Goal: Information Seeking & Learning: Find specific fact

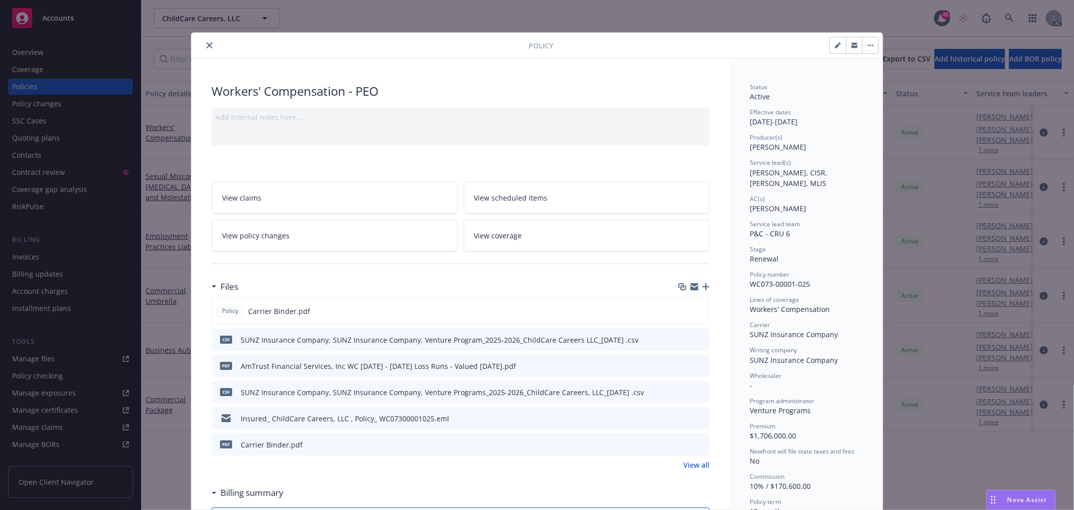
click at [211, 46] on div at bounding box center [361, 45] width 333 height 12
click at [207, 46] on icon "close" at bounding box center [209, 45] width 6 height 6
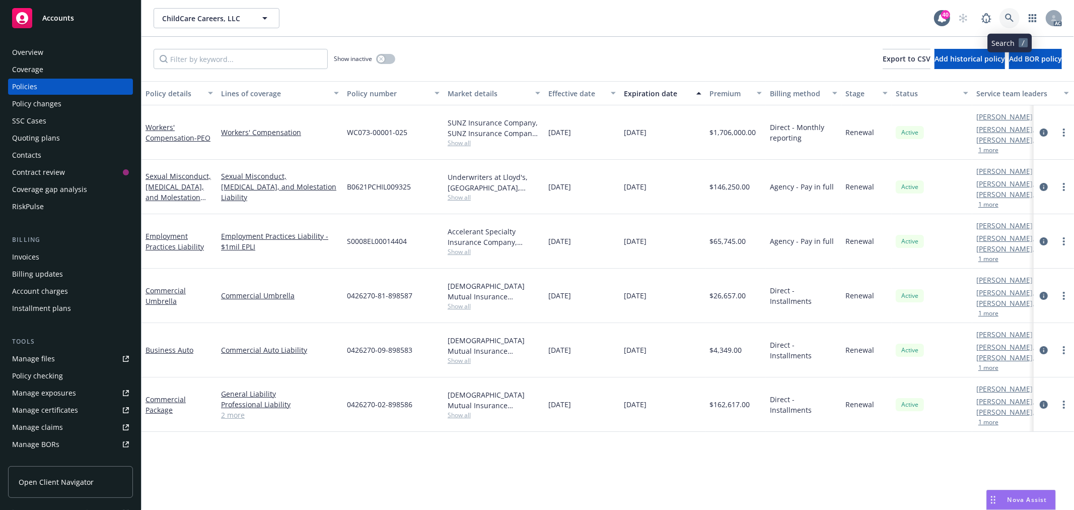
click at [1014, 17] on link at bounding box center [1010, 18] width 20 height 20
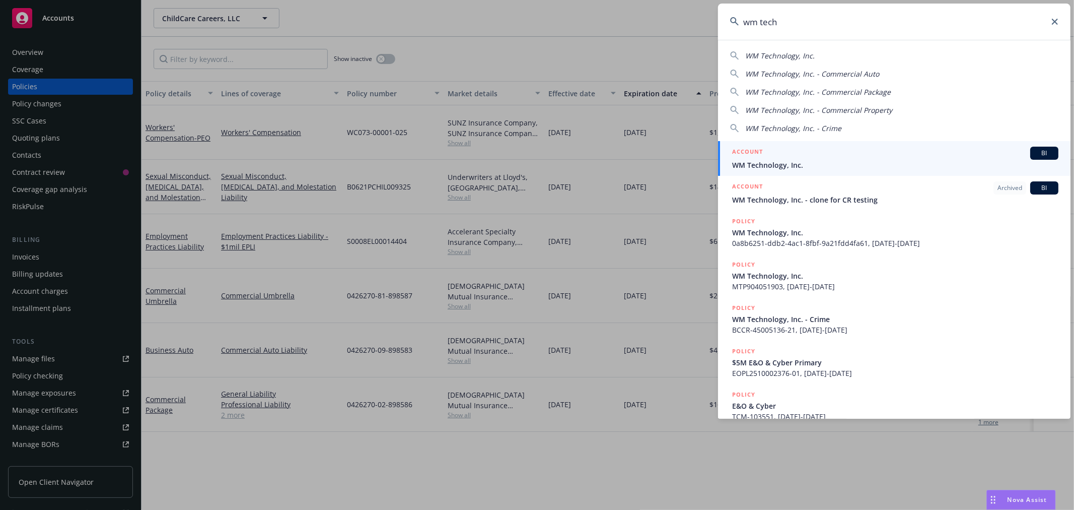
type input "wm tech"
click at [968, 167] on span "WM Technology, Inc." at bounding box center [895, 165] width 326 height 11
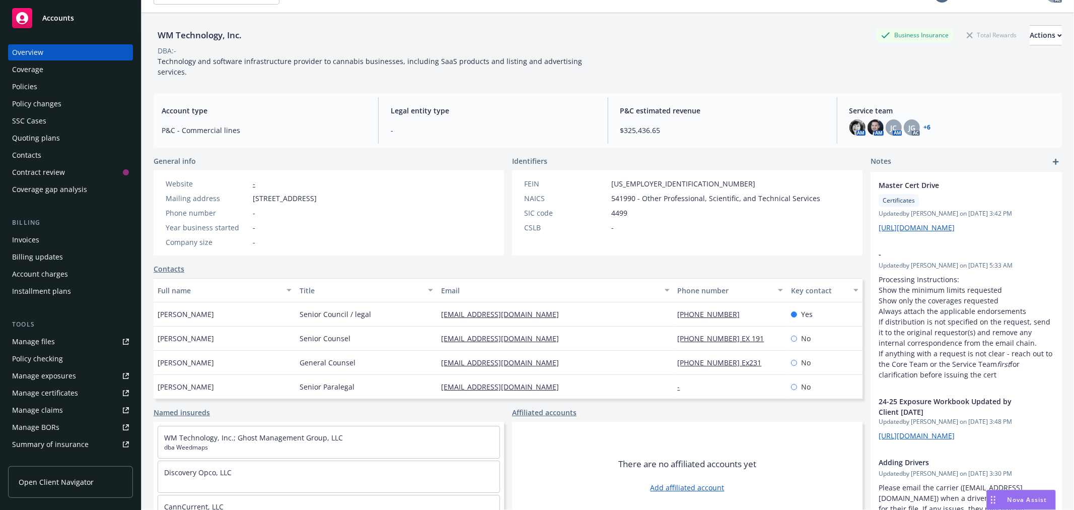
scroll to position [37, 0]
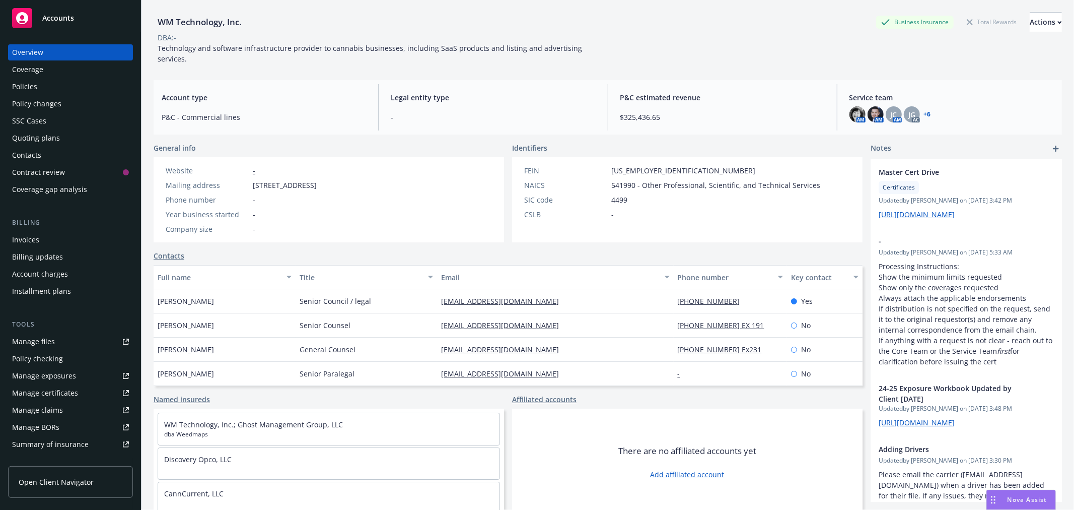
click at [924, 111] on link "+ 6" at bounding box center [927, 114] width 7 height 6
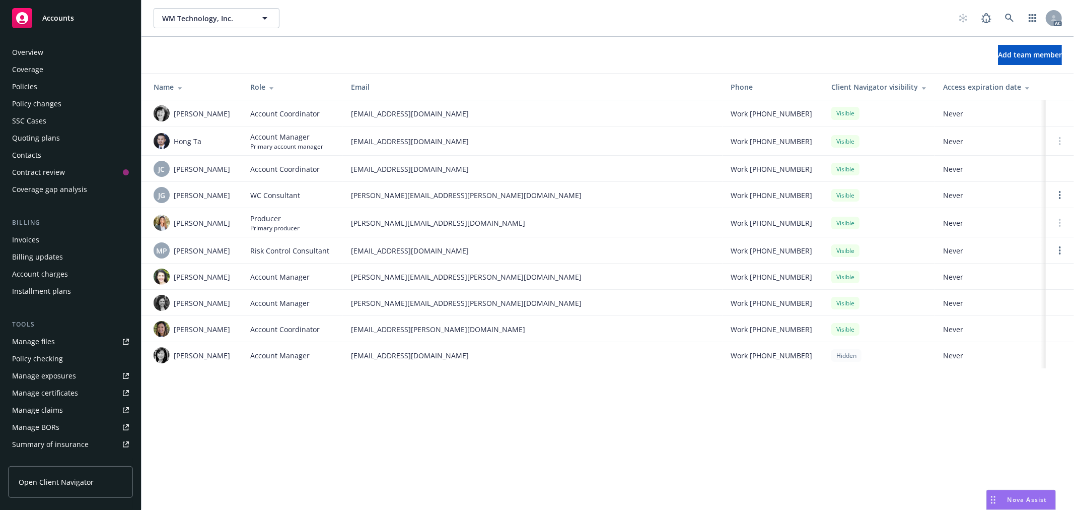
scroll to position [164, 0]
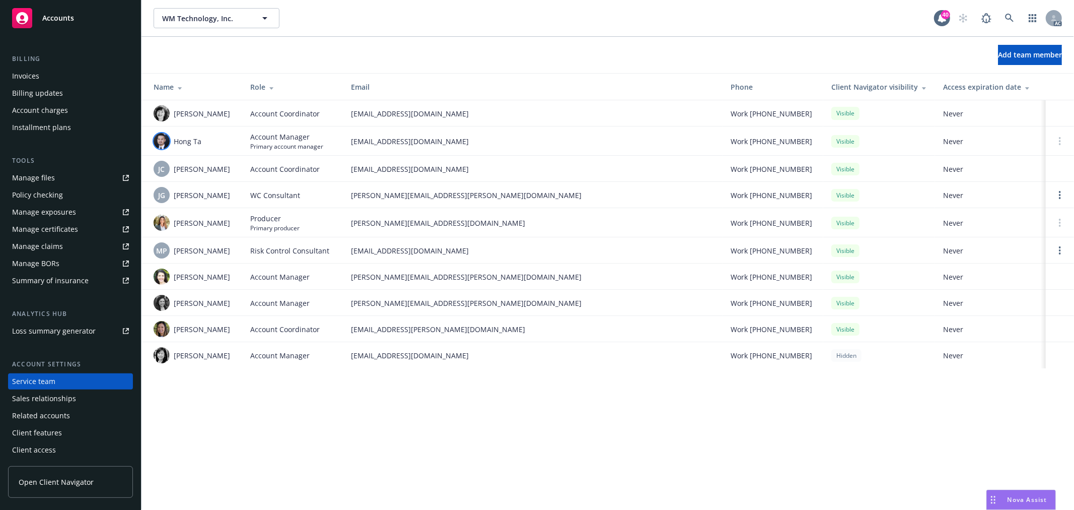
click at [167, 142] on img at bounding box center [162, 141] width 16 height 16
click at [1006, 17] on icon at bounding box center [1009, 18] width 9 height 9
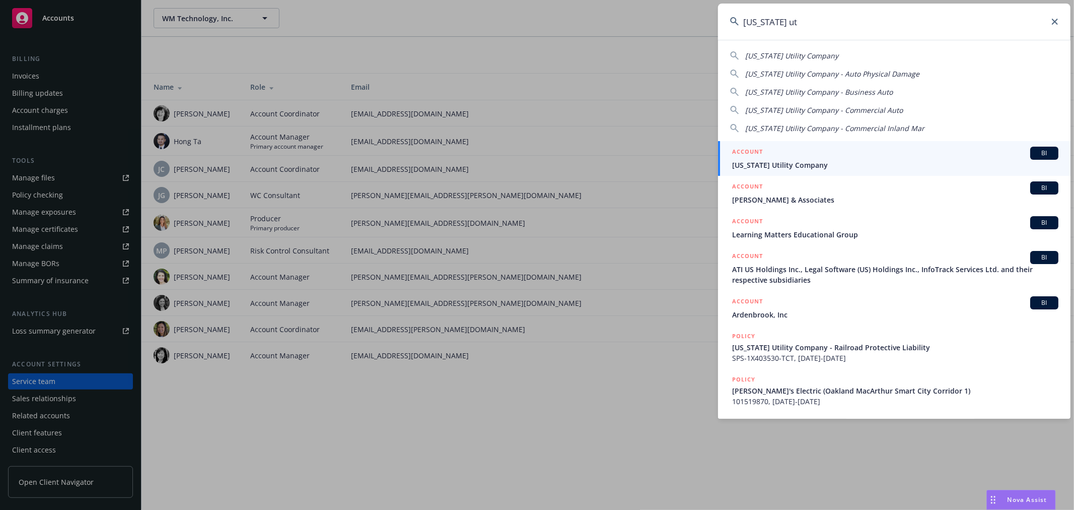
type input "california ut"
click at [895, 160] on span "California Utility Company" at bounding box center [895, 165] width 326 height 11
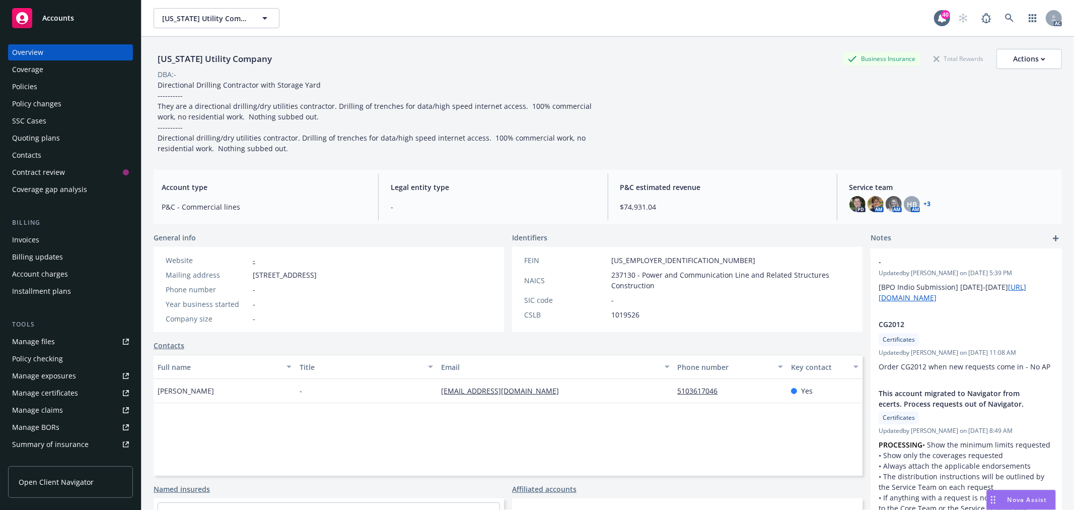
click at [50, 88] on div "Policies" at bounding box center [70, 87] width 117 height 16
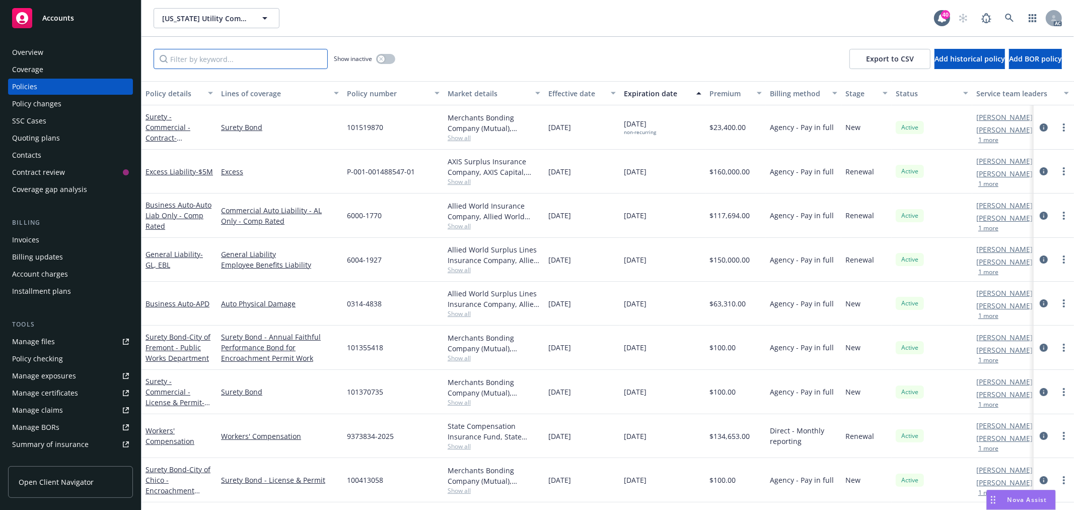
click at [268, 58] on input "Filter by keyword..." at bounding box center [241, 59] width 174 height 20
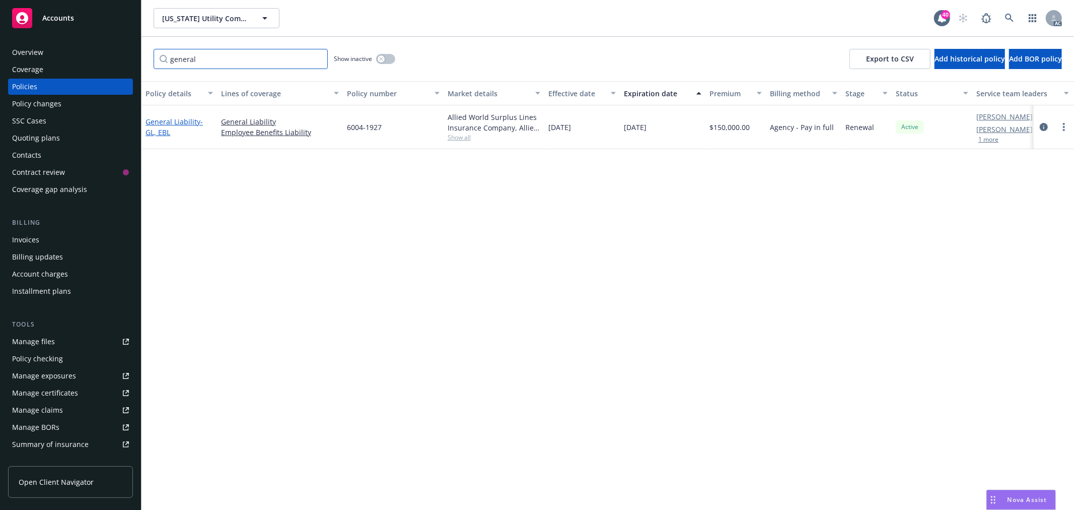
type input "general"
click at [187, 119] on link "General Liability - GL, EBL" at bounding box center [174, 127] width 57 height 20
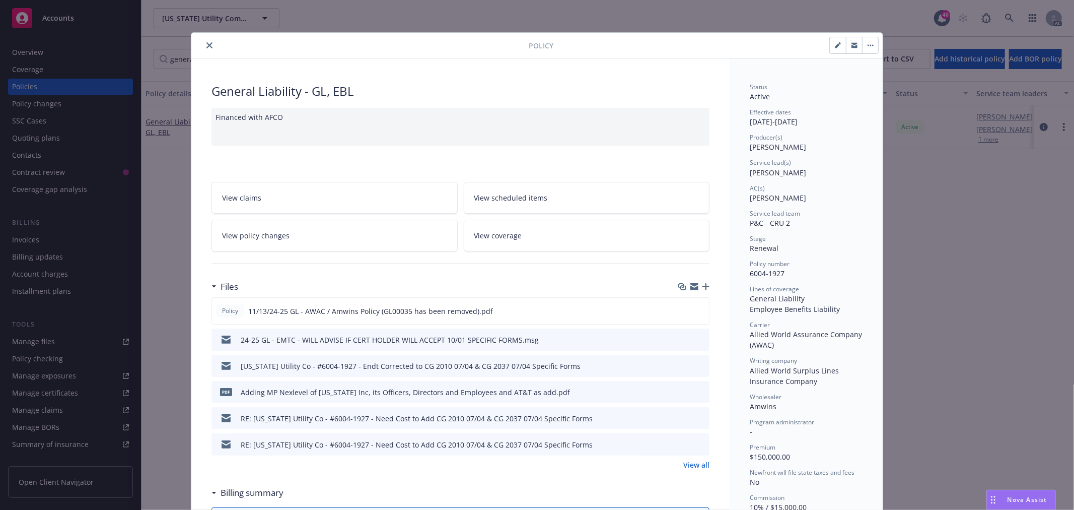
click at [205, 50] on button "close" at bounding box center [209, 45] width 12 height 12
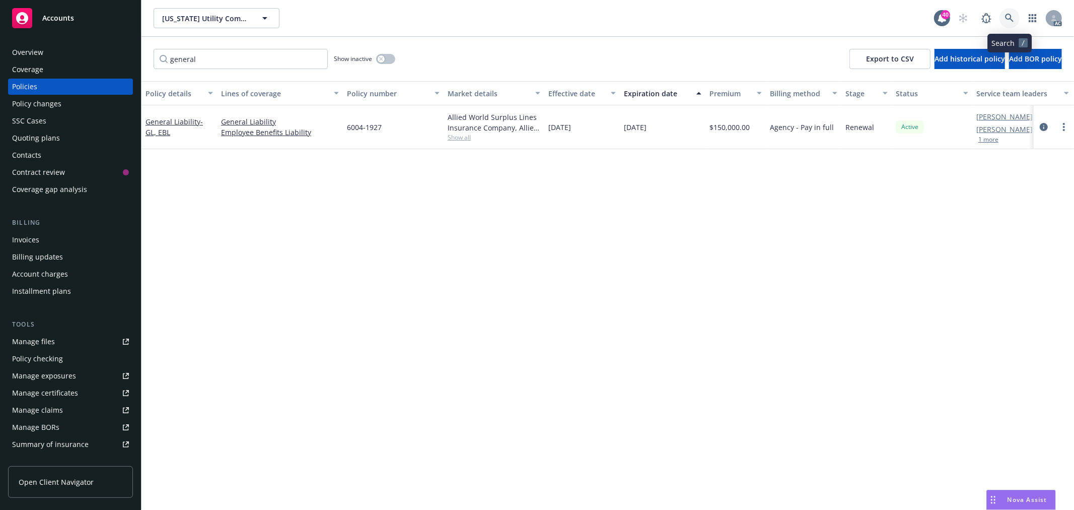
click at [1018, 16] on link at bounding box center [1010, 18] width 20 height 20
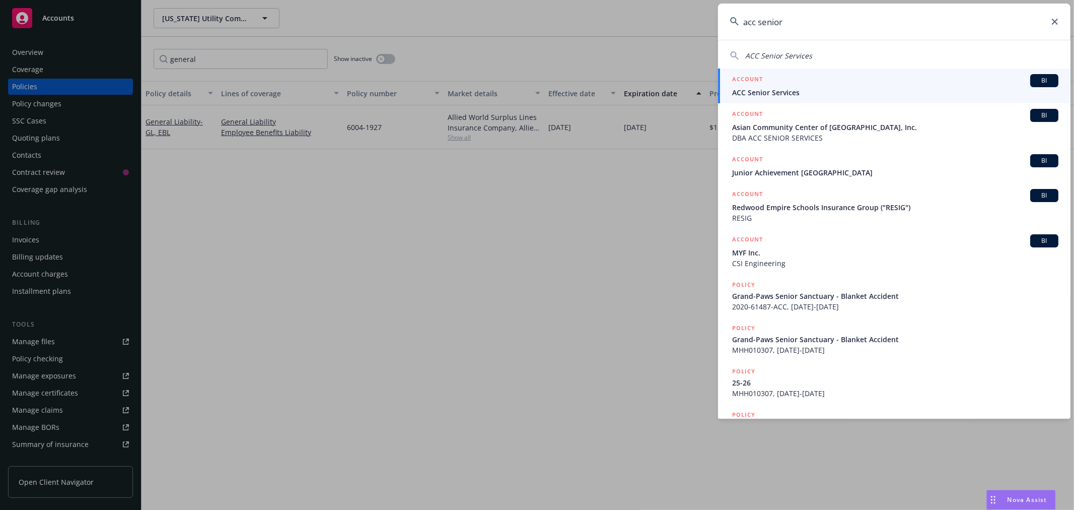
type input "acc senior"
click at [829, 87] on span "ACC Senior Services" at bounding box center [895, 92] width 326 height 11
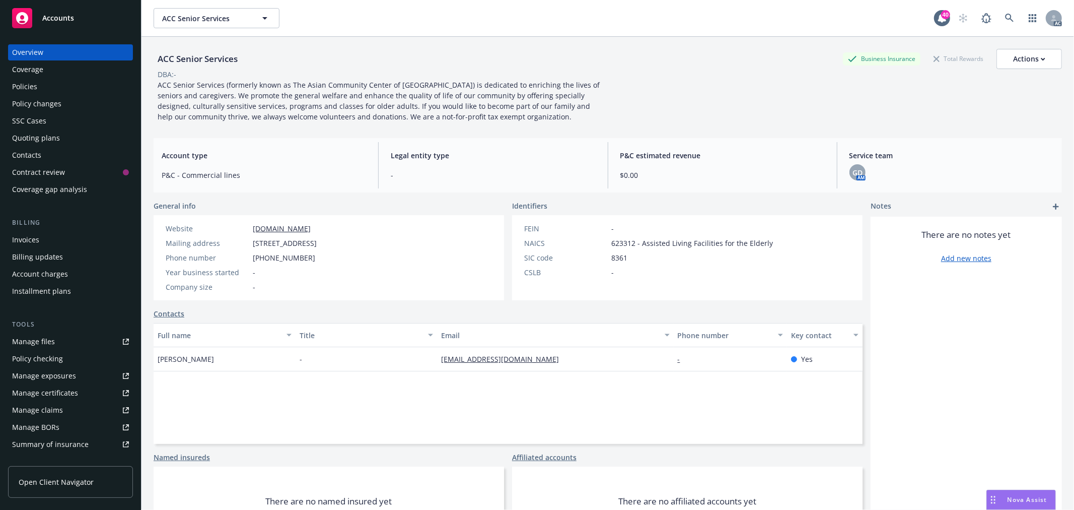
click at [31, 83] on div "Policies" at bounding box center [24, 87] width 25 height 16
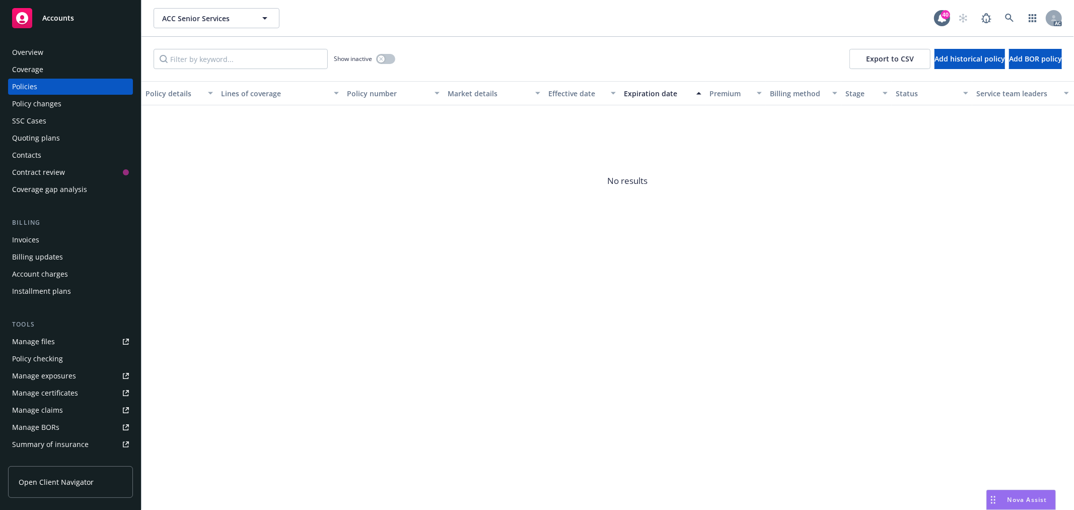
click at [34, 53] on div "Overview" at bounding box center [27, 52] width 31 height 16
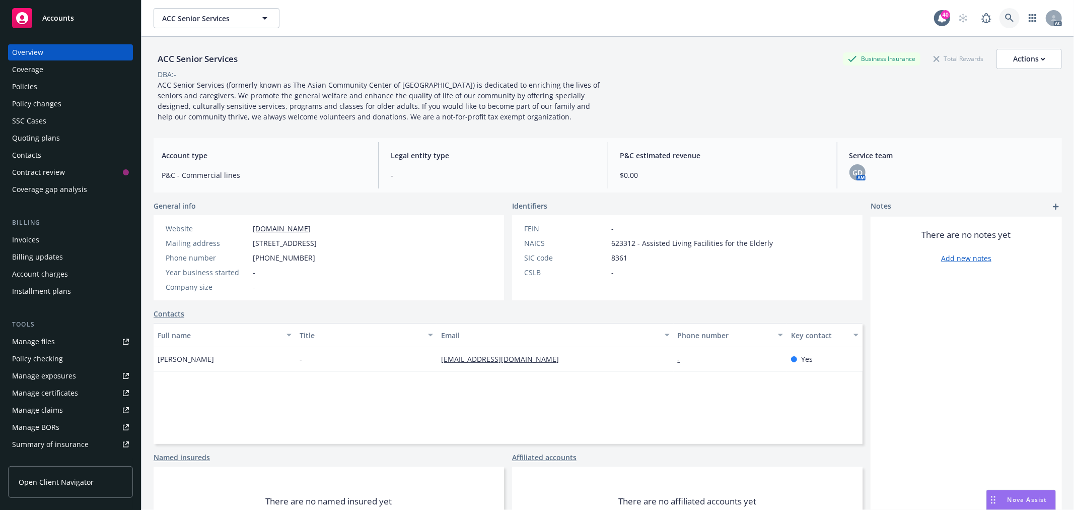
click at [1005, 17] on icon at bounding box center [1009, 18] width 9 height 9
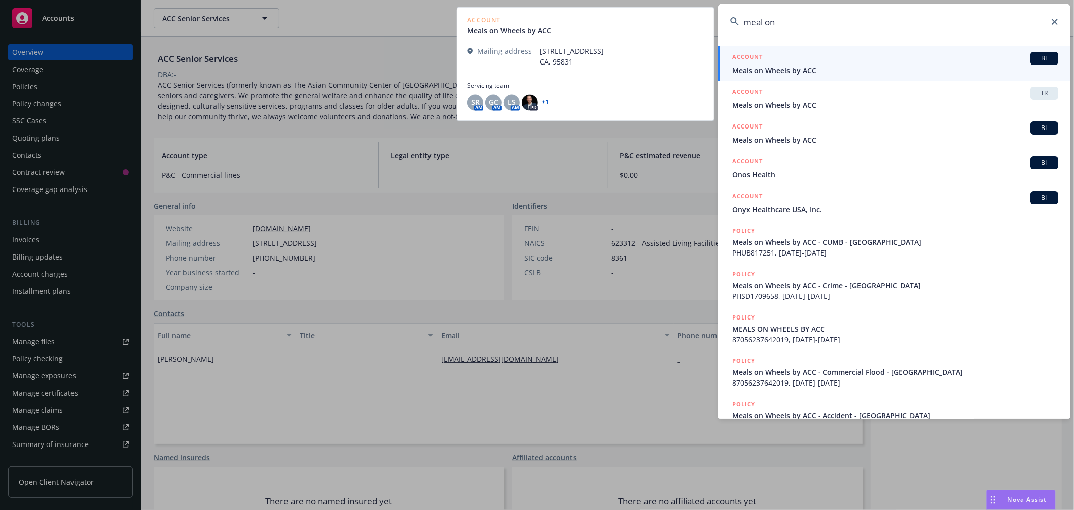
type input "meal on"
click at [841, 64] on div "ACCOUNT BI" at bounding box center [895, 58] width 326 height 13
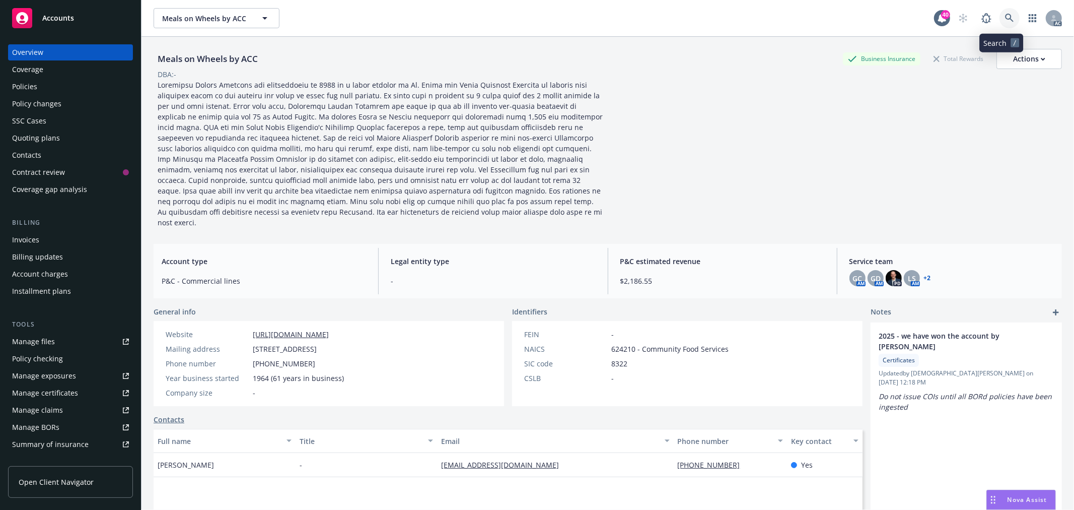
click at [1010, 21] on link at bounding box center [1010, 18] width 20 height 20
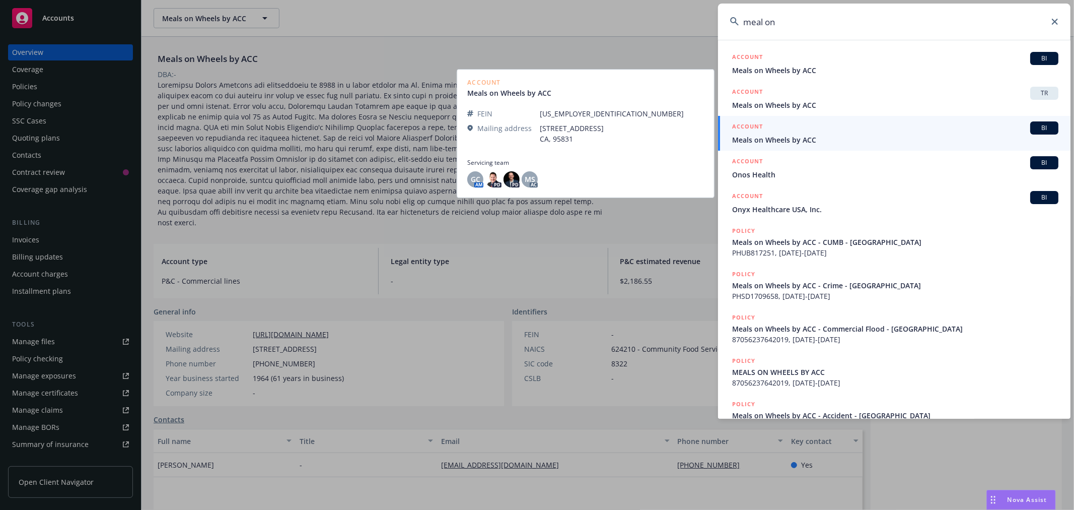
type input "meal on"
click at [824, 138] on span "Meals on Wheels by ACC" at bounding box center [895, 139] width 326 height 11
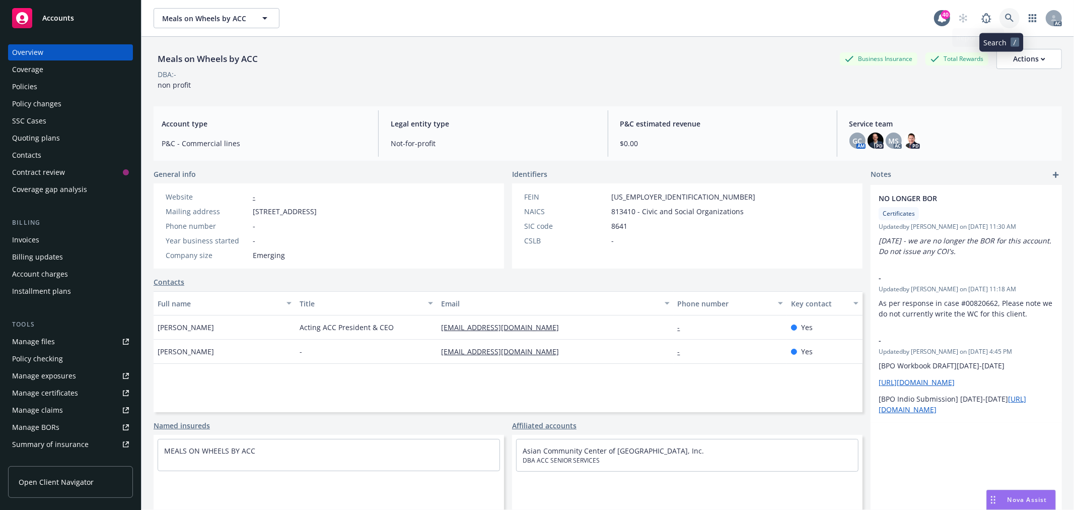
click at [1000, 23] on link at bounding box center [1010, 18] width 20 height 20
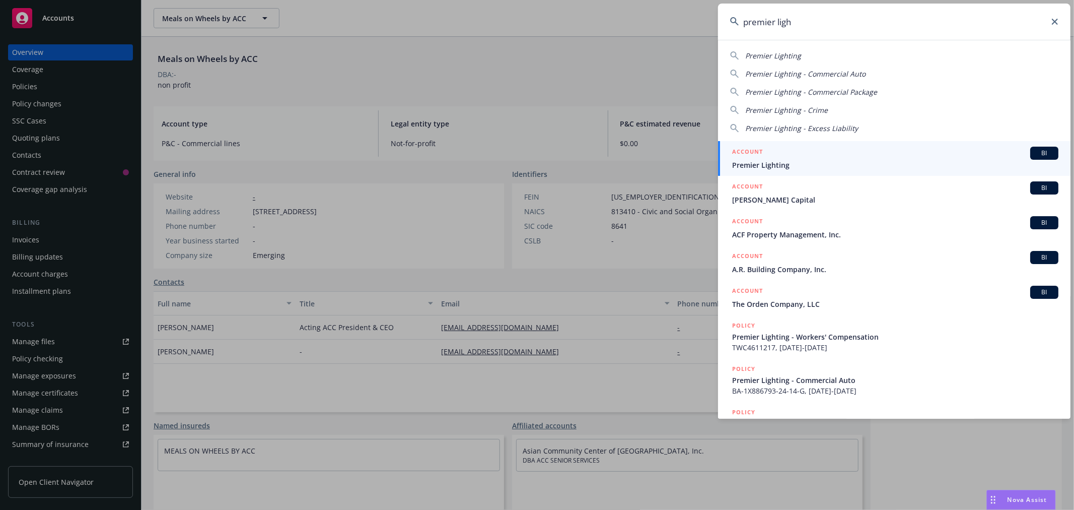
type input "premier ligh"
click at [837, 154] on div "ACCOUNT BI" at bounding box center [895, 153] width 326 height 13
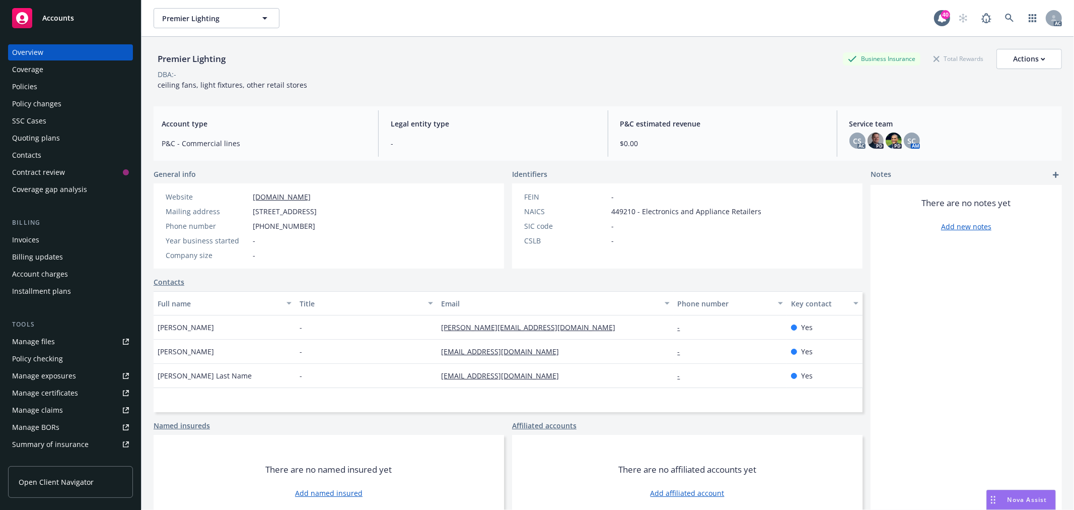
click at [54, 86] on div "Policies" at bounding box center [70, 87] width 117 height 16
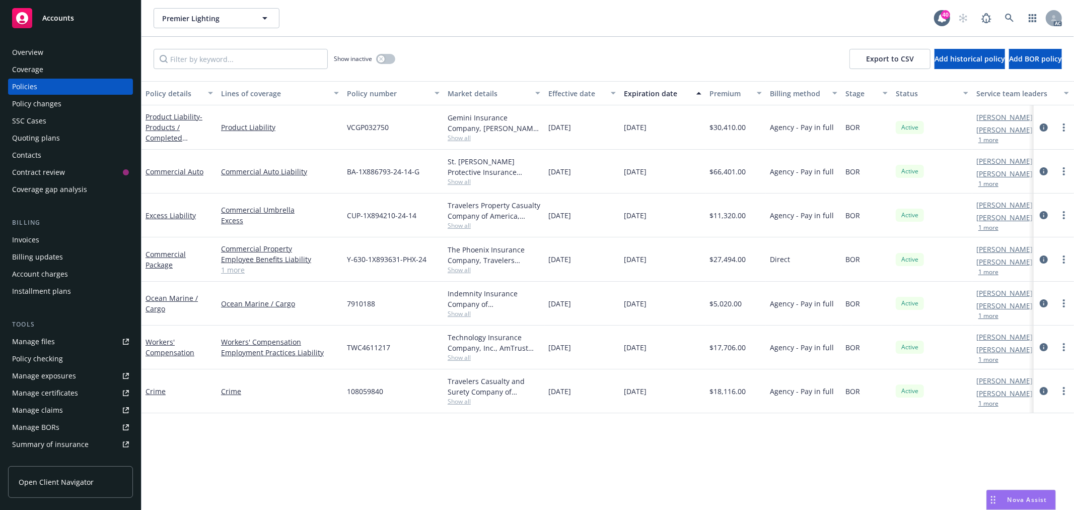
click at [370, 393] on span "108059840" at bounding box center [365, 391] width 36 height 11
copy span "108059840"
click at [41, 51] on div "Overview" at bounding box center [27, 52] width 31 height 16
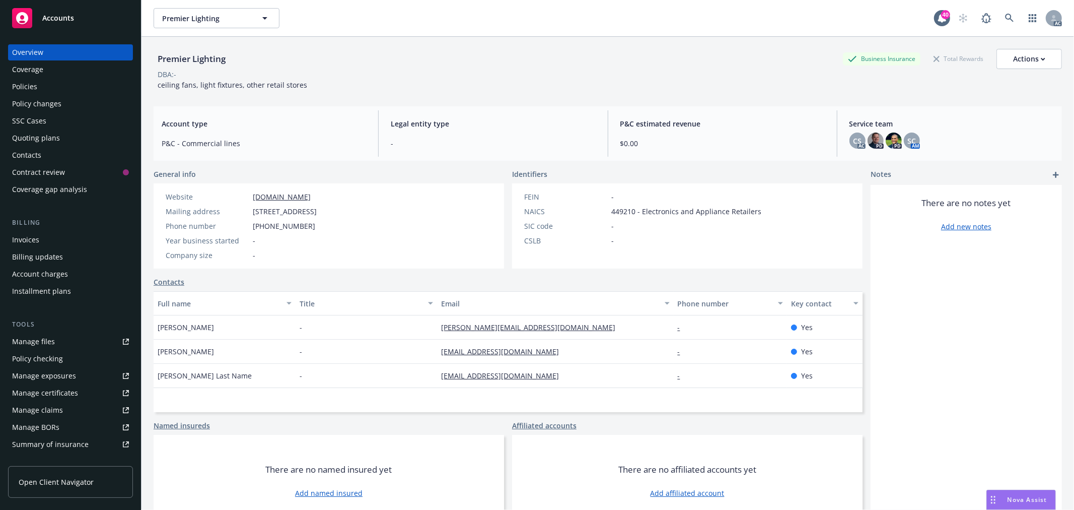
click at [38, 88] on div "Policies" at bounding box center [70, 87] width 117 height 16
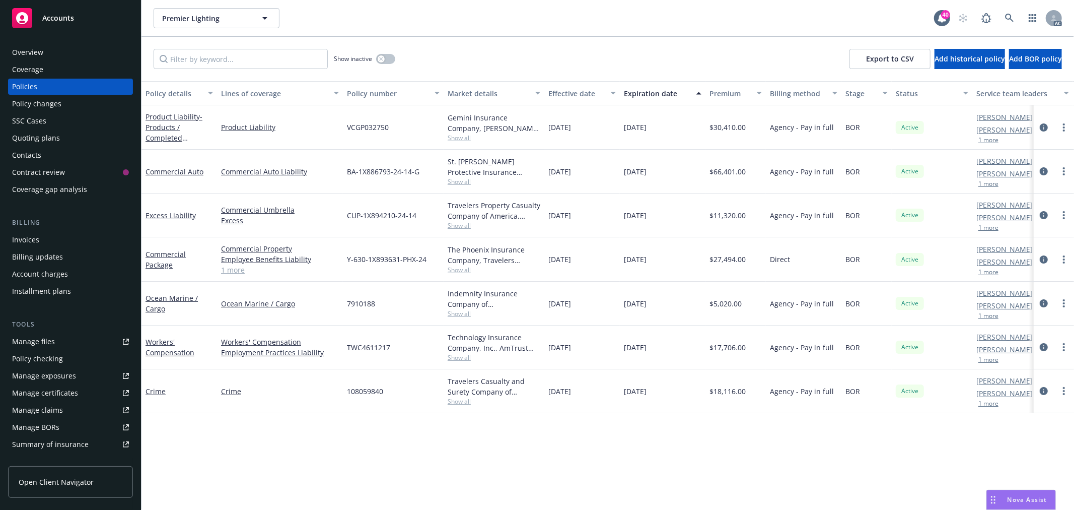
click at [62, 50] on div "Overview" at bounding box center [70, 52] width 117 height 16
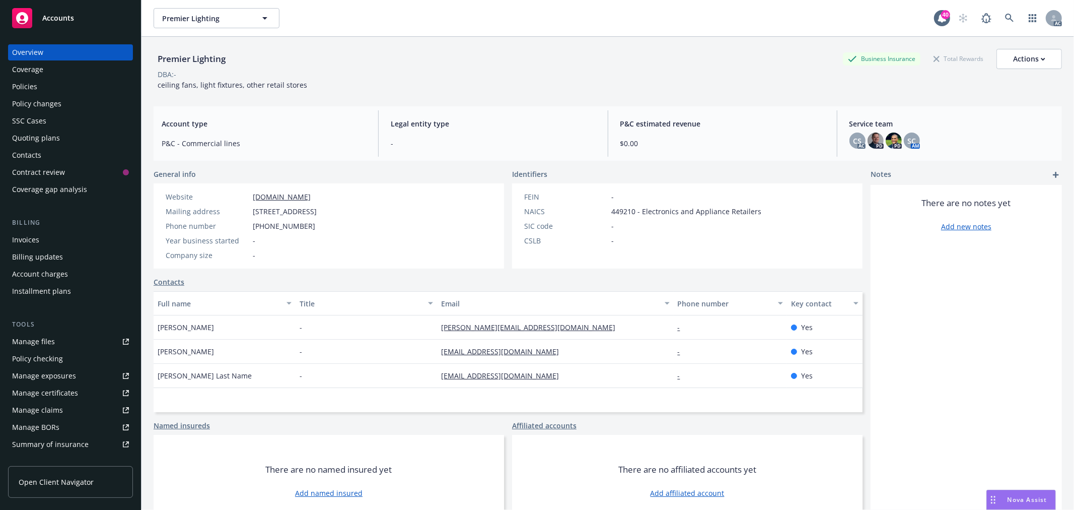
click at [26, 88] on div "Policies" at bounding box center [24, 87] width 25 height 16
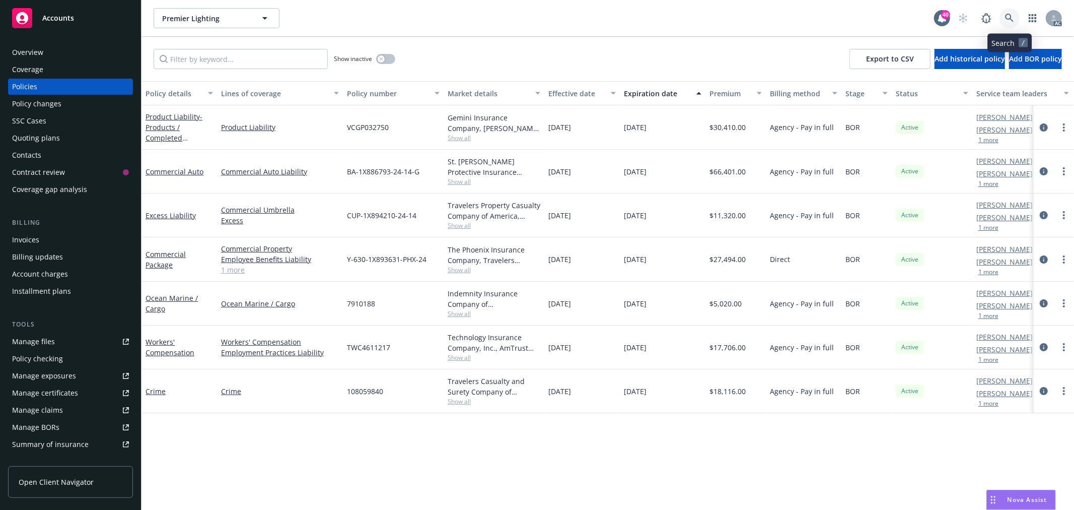
click at [1008, 15] on icon at bounding box center [1009, 18] width 9 height 9
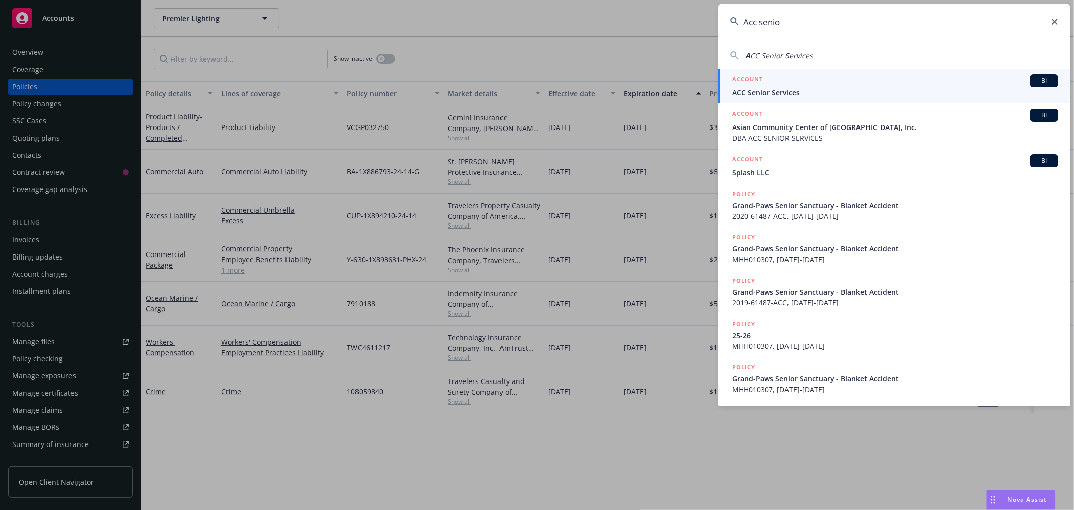
type input "Acc senio"
click at [888, 80] on div "ACCOUNT BI" at bounding box center [895, 80] width 326 height 13
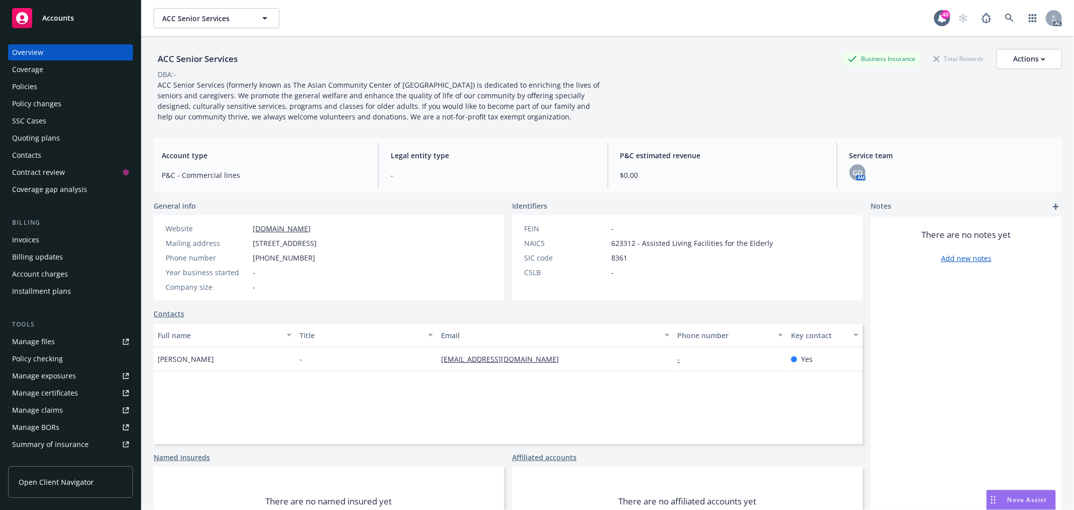
click at [39, 89] on div "Policies" at bounding box center [70, 87] width 117 height 16
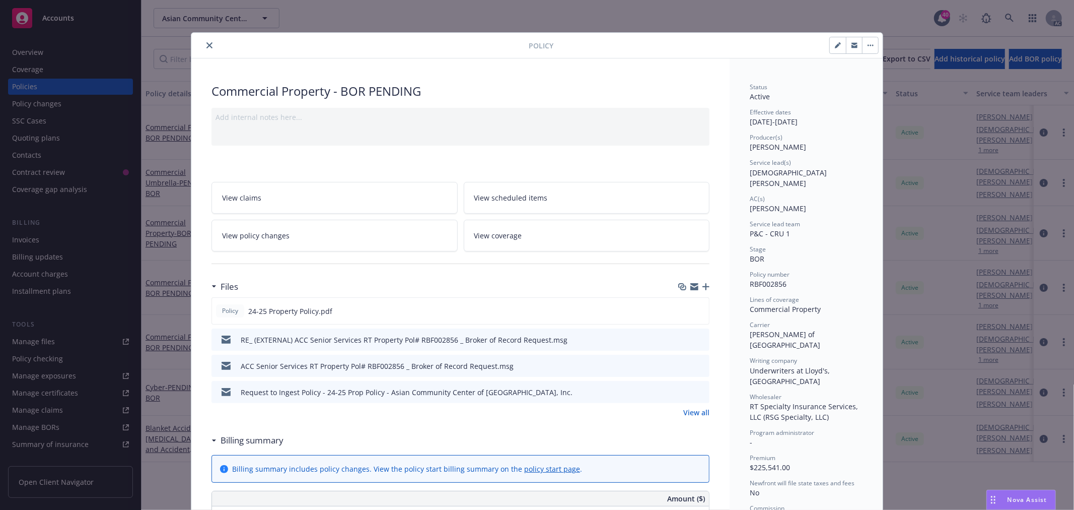
click at [206, 44] on icon "close" at bounding box center [209, 45] width 6 height 6
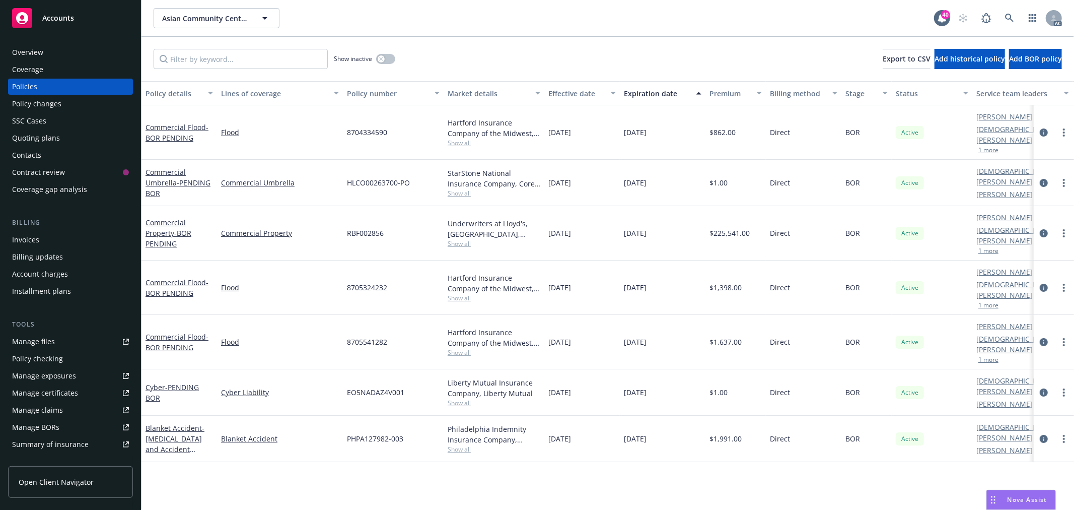
click at [46, 58] on div "Overview" at bounding box center [70, 52] width 117 height 16
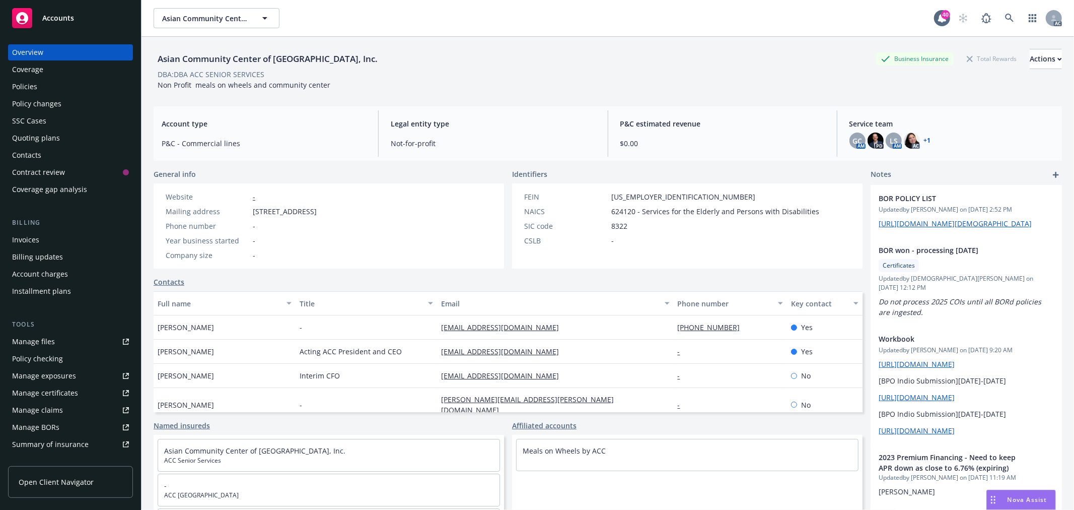
click at [35, 86] on div "Policies" at bounding box center [24, 87] width 25 height 16
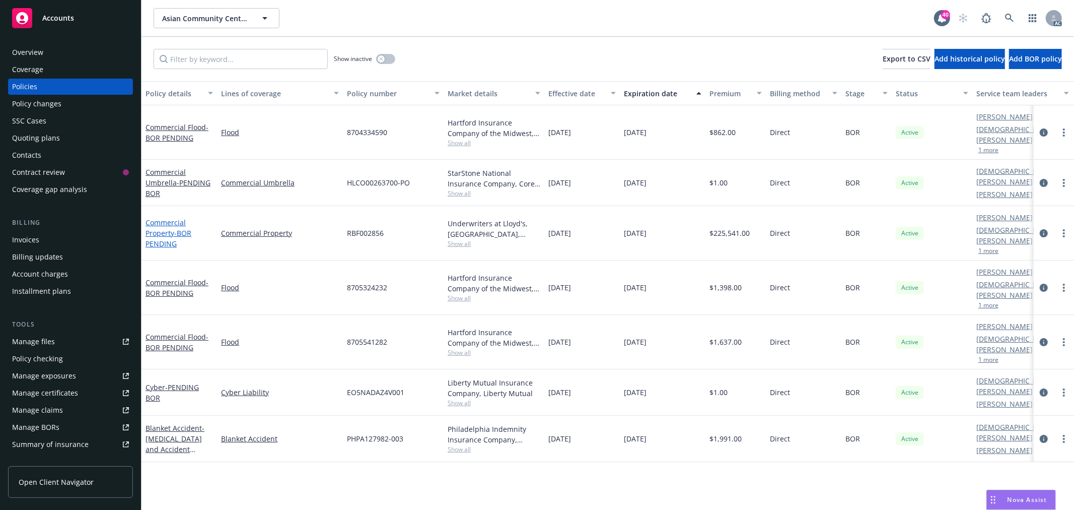
click at [163, 218] on link "Commercial Property - BOR PENDING" at bounding box center [169, 233] width 46 height 31
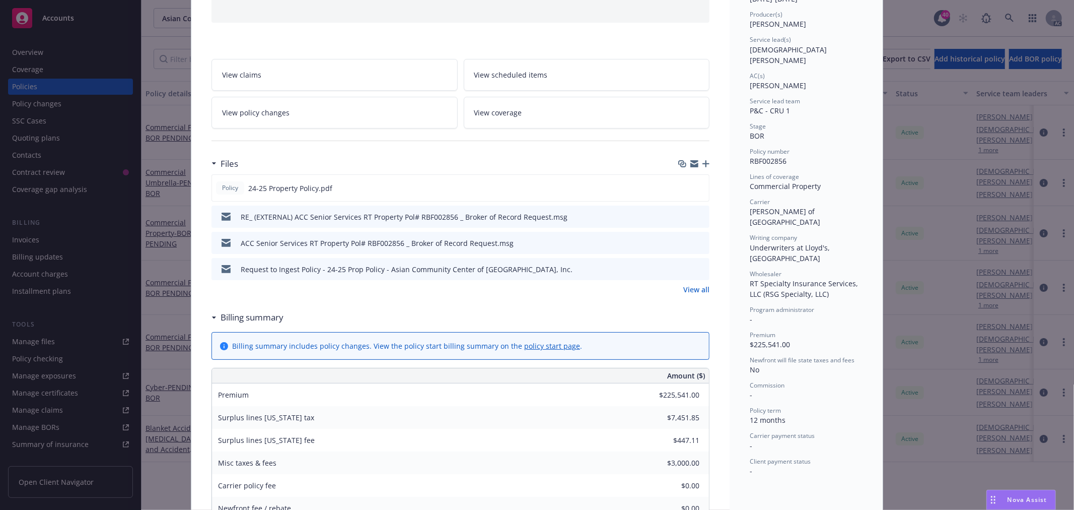
scroll to position [142, 0]
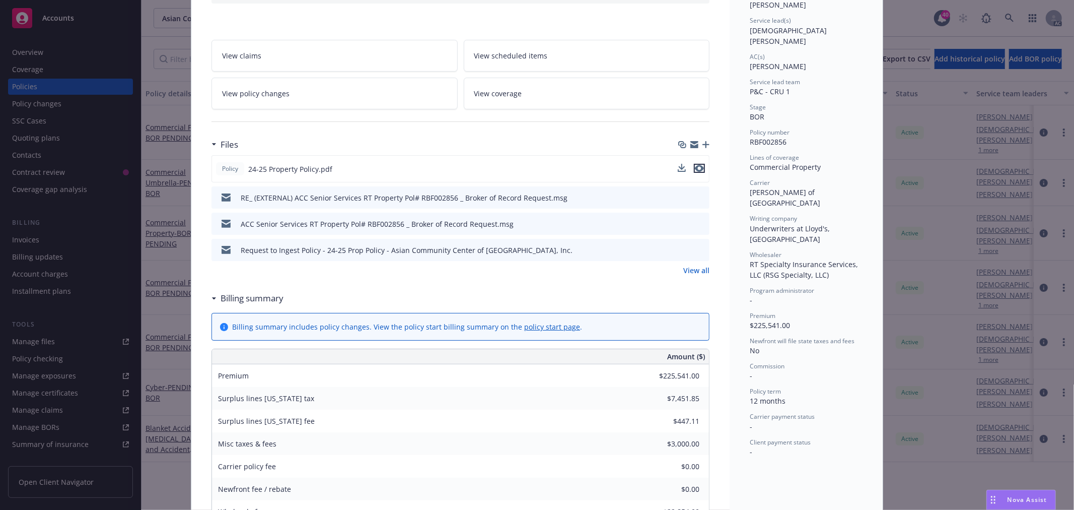
click at [697, 165] on icon "preview file" at bounding box center [699, 168] width 9 height 7
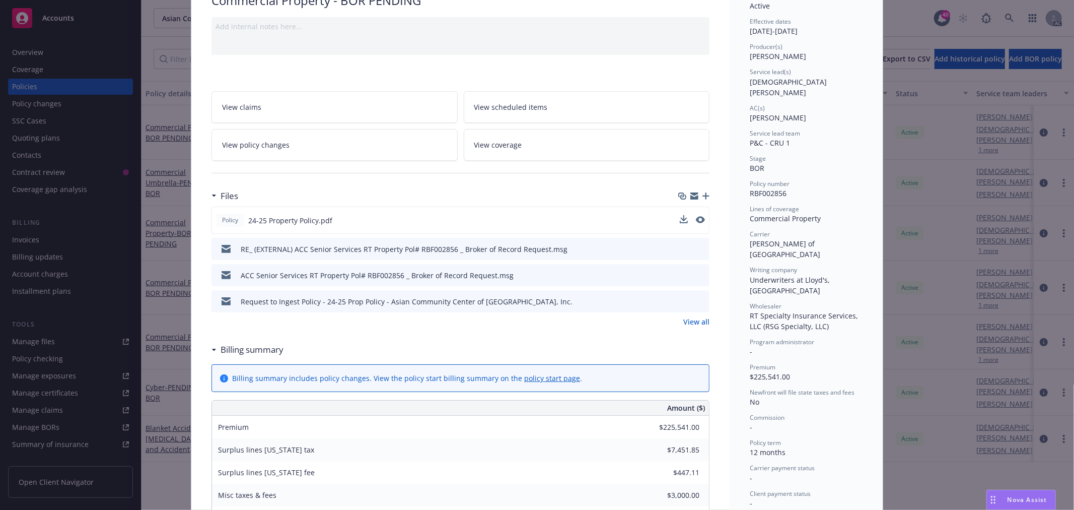
scroll to position [30, 0]
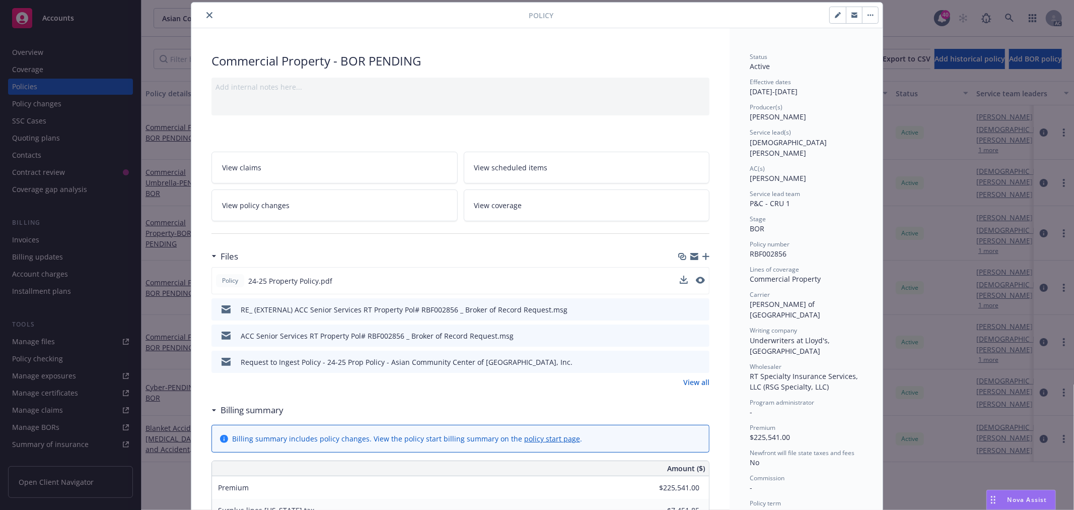
click at [767, 249] on span "RBF002856" at bounding box center [768, 254] width 37 height 10
copy span "RBF002856"
click at [203, 11] on button "close" at bounding box center [209, 15] width 12 height 12
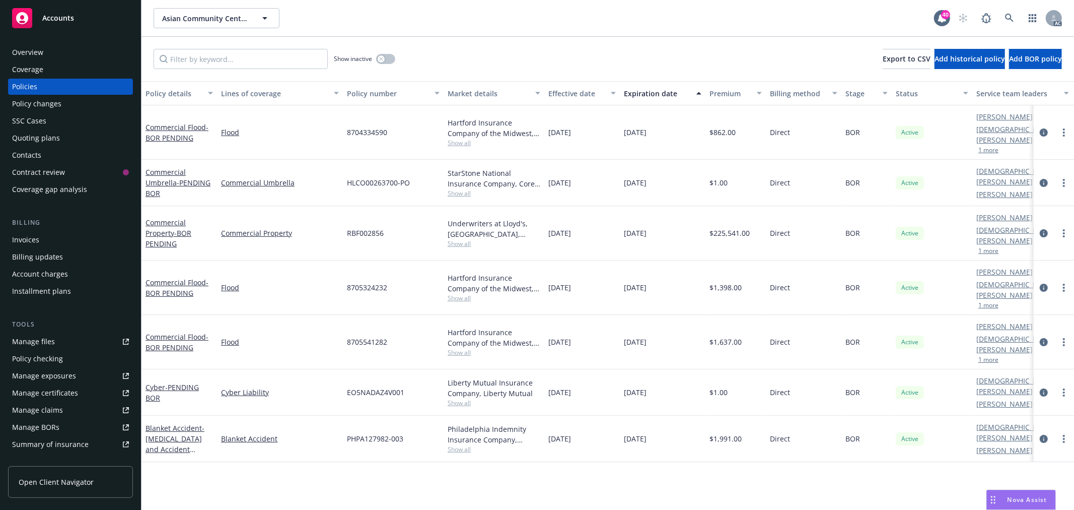
click at [48, 51] on div "Overview" at bounding box center [70, 52] width 117 height 16
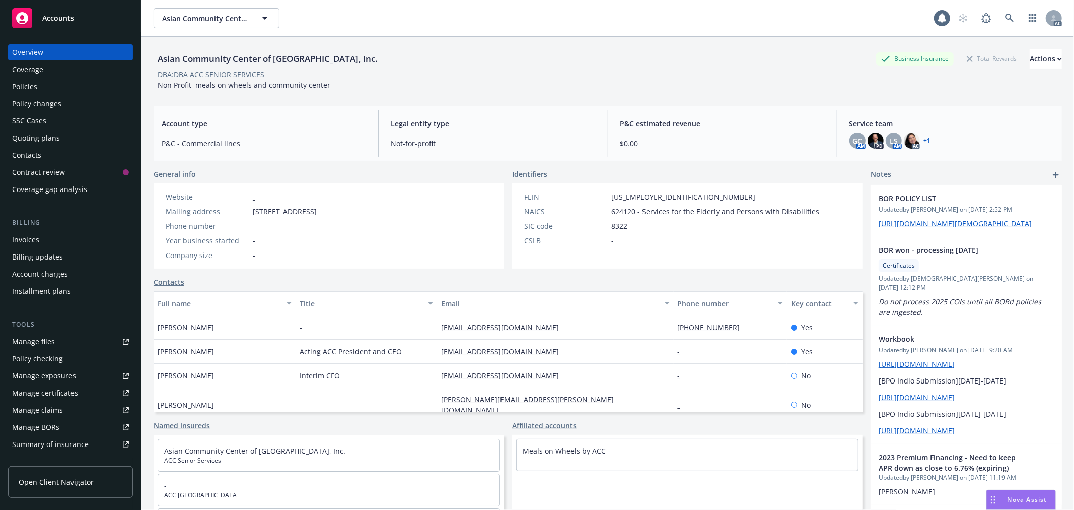
click at [926, 140] on div "GC AM PD LS AM AC + 1" at bounding box center [951, 140] width 204 height 16
click at [925, 140] on div "GC AM PD LS AM AC + 1" at bounding box center [951, 140] width 204 height 16
click at [924, 140] on link "+ 1" at bounding box center [927, 140] width 7 height 6
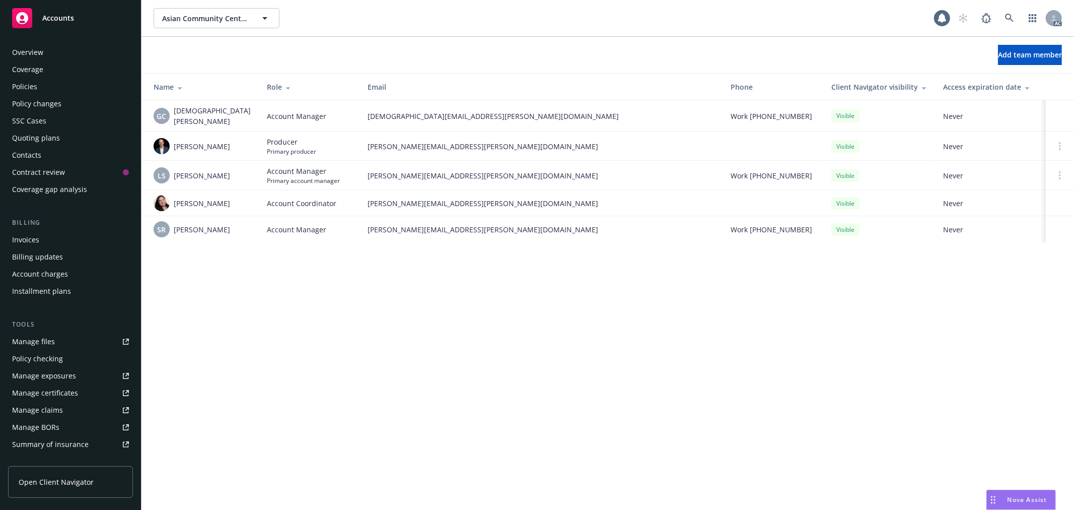
scroll to position [164, 0]
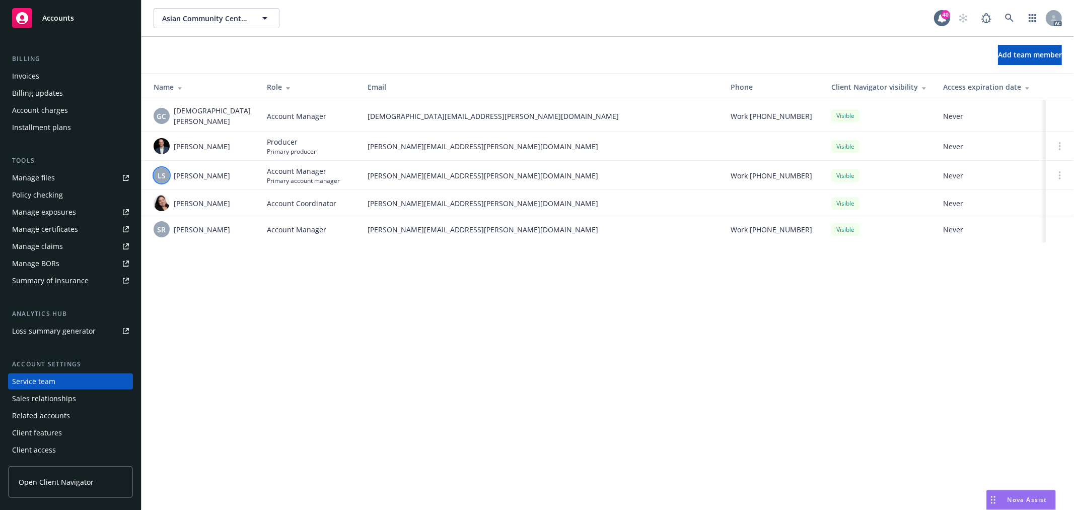
click at [158, 170] on span "LS" at bounding box center [162, 175] width 8 height 11
click at [1014, 23] on link at bounding box center [1010, 18] width 20 height 20
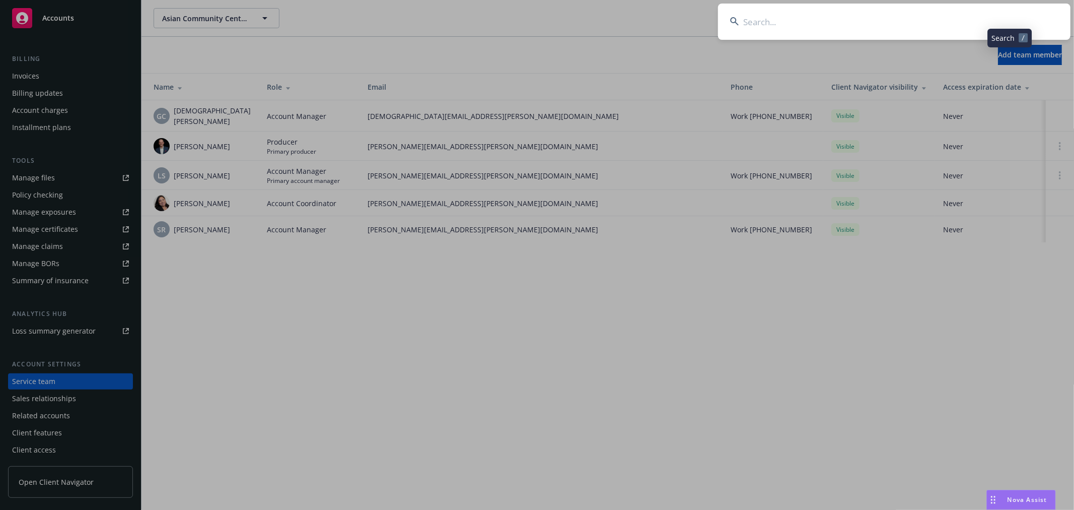
type input "ATN 2016067"
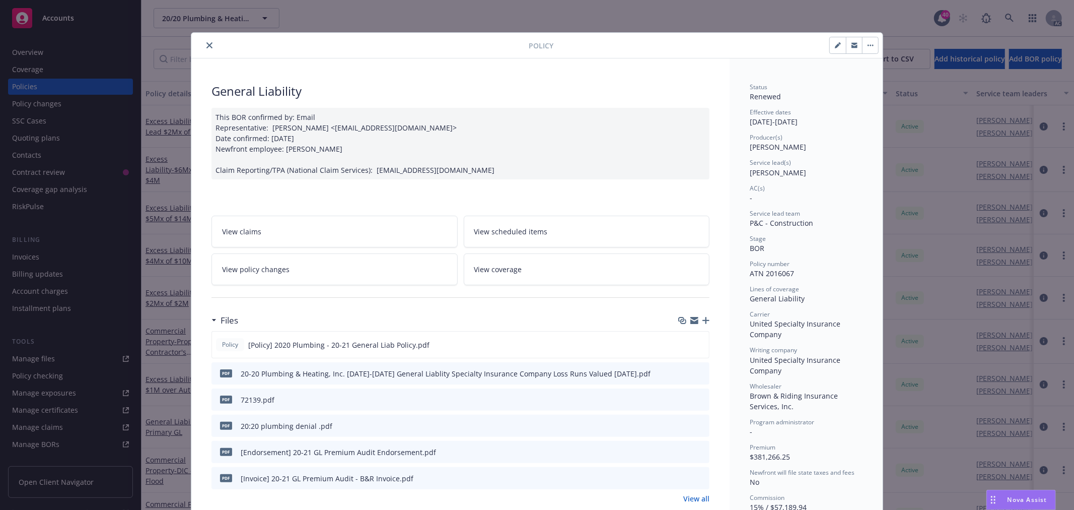
click at [206, 45] on icon "close" at bounding box center [209, 45] width 6 height 6
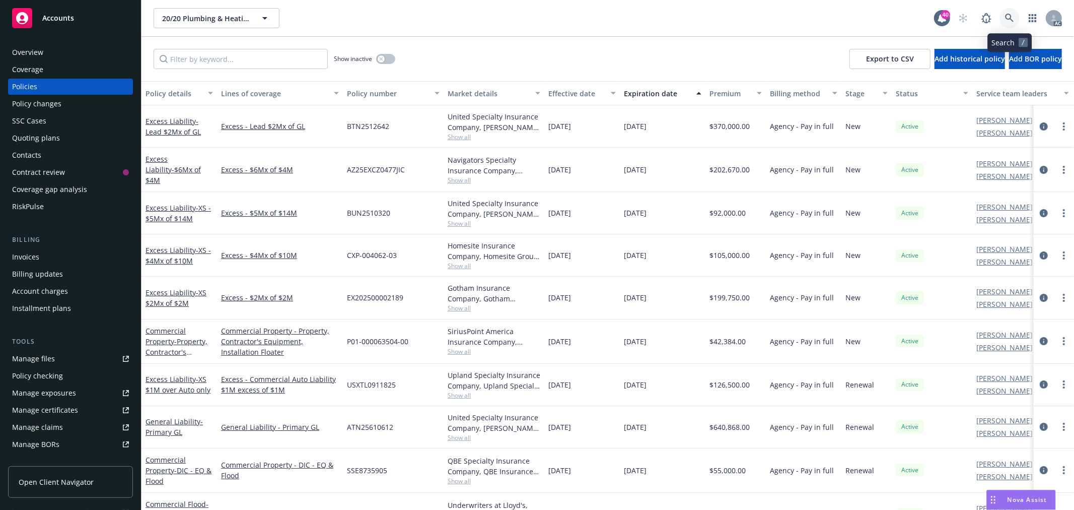
click at [1006, 15] on icon at bounding box center [1009, 18] width 9 height 9
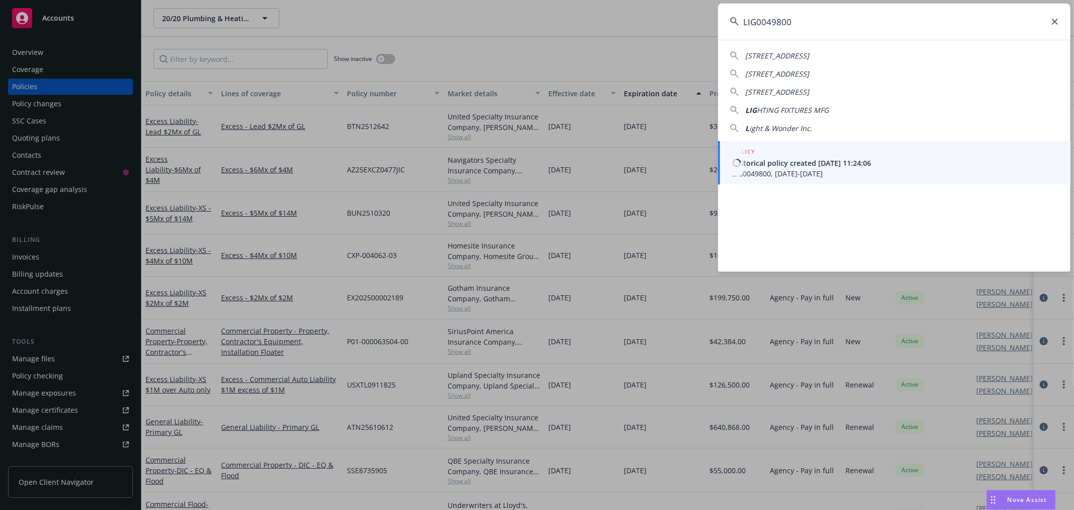
type input "LIG0049800"
click at [795, 172] on span "LIG0049800, [DATE]-[DATE]" at bounding box center [895, 173] width 326 height 11
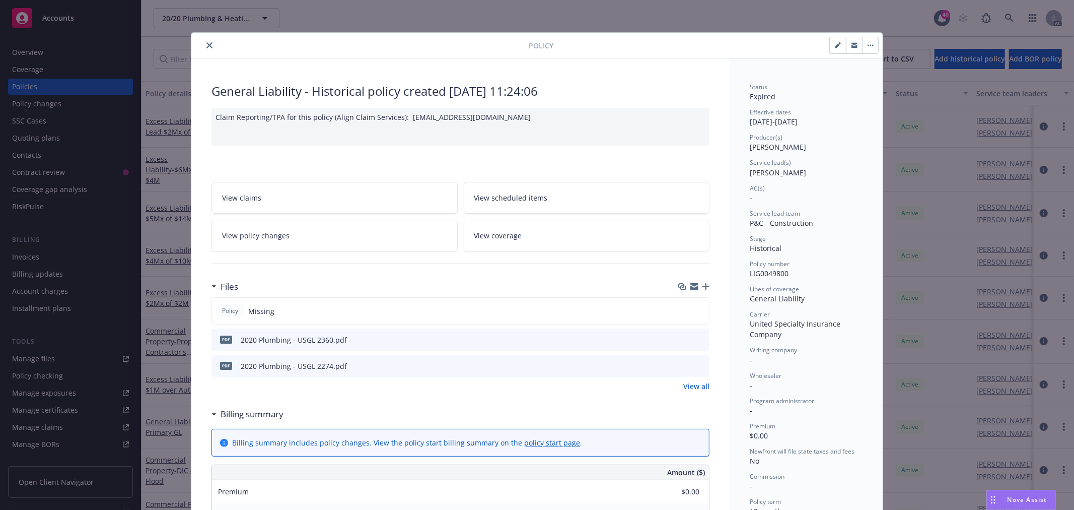
click at [206, 47] on icon "close" at bounding box center [209, 45] width 6 height 6
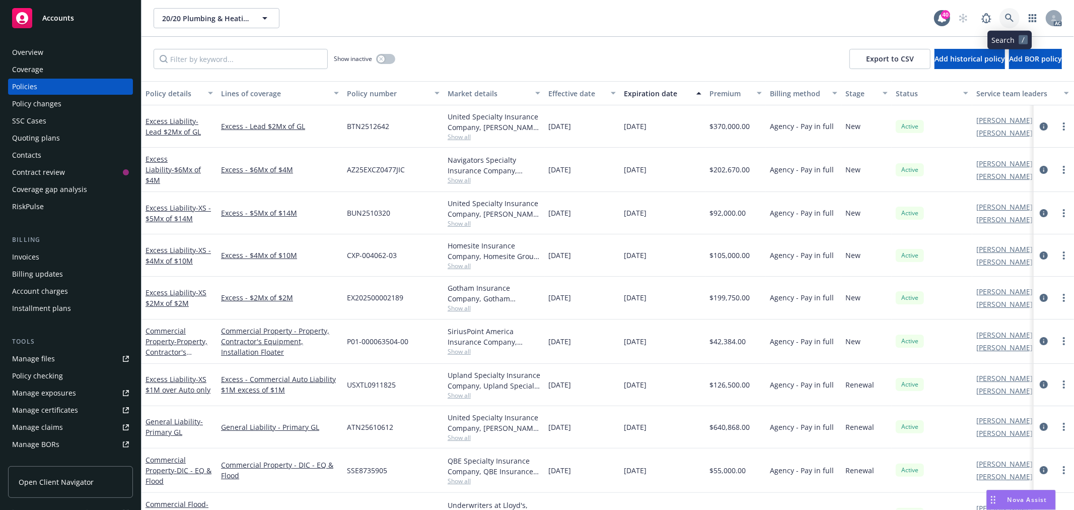
click at [1008, 17] on icon at bounding box center [1009, 18] width 9 height 9
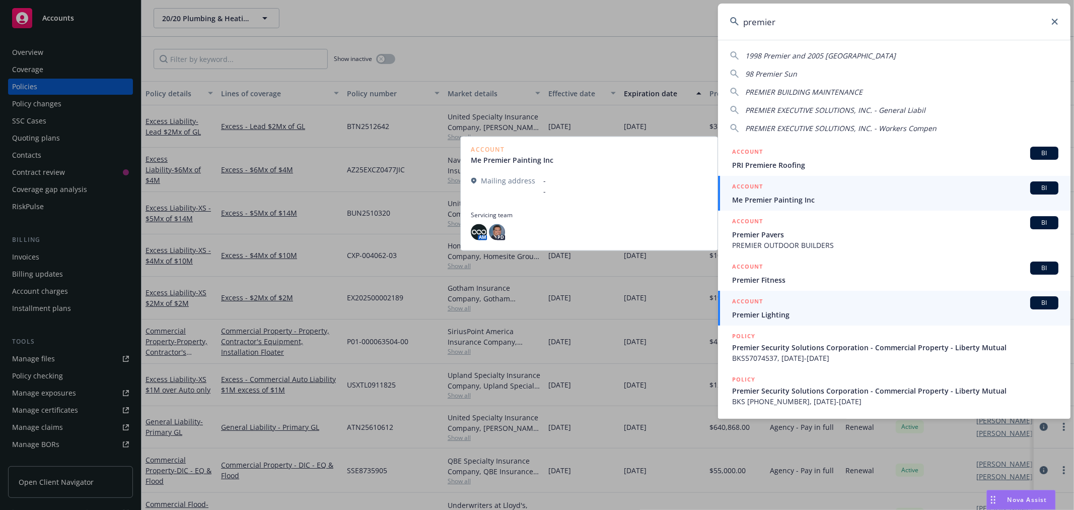
type input "premier"
click at [832, 313] on span "Premier Lighting" at bounding box center [895, 314] width 326 height 11
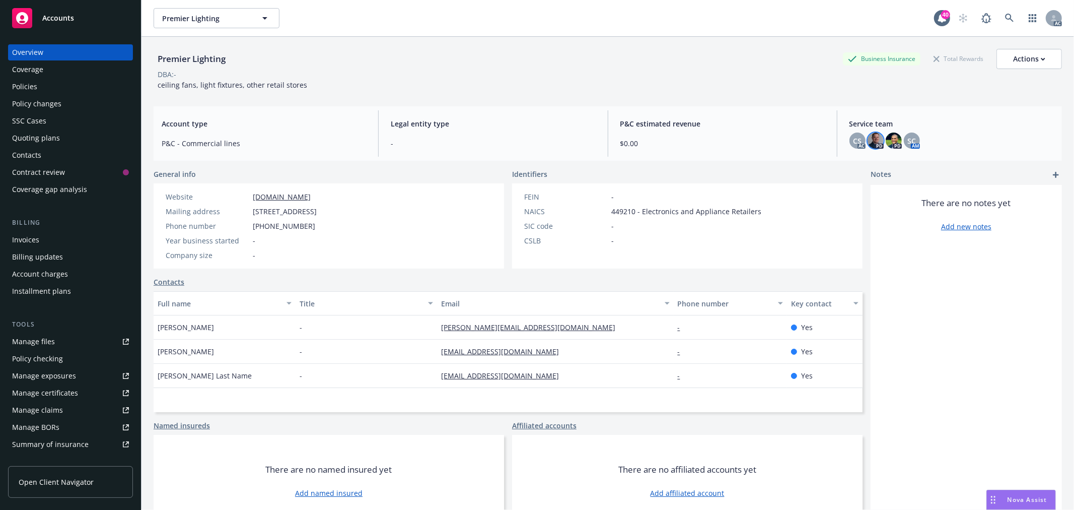
click at [871, 139] on img at bounding box center [876, 140] width 16 height 16
click at [929, 141] on div "CS AC PD PD SC AM" at bounding box center [951, 140] width 204 height 16
click at [888, 136] on img at bounding box center [894, 140] width 16 height 16
click at [907, 138] on span "SC" at bounding box center [911, 140] width 9 height 11
click at [849, 138] on div "CS" at bounding box center [857, 140] width 16 height 16
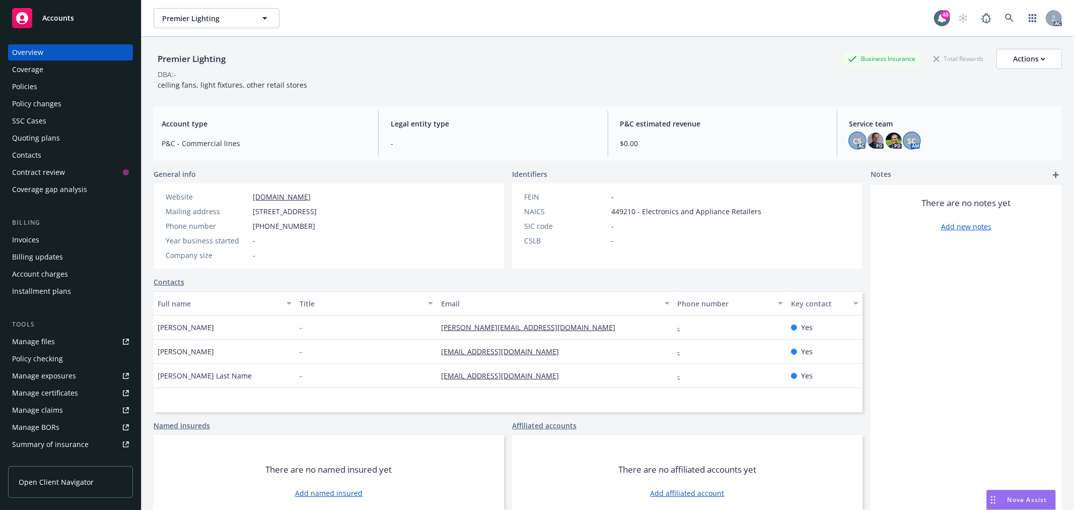
click at [907, 142] on span "SC" at bounding box center [911, 140] width 9 height 11
